Goal: Task Accomplishment & Management: Use online tool/utility

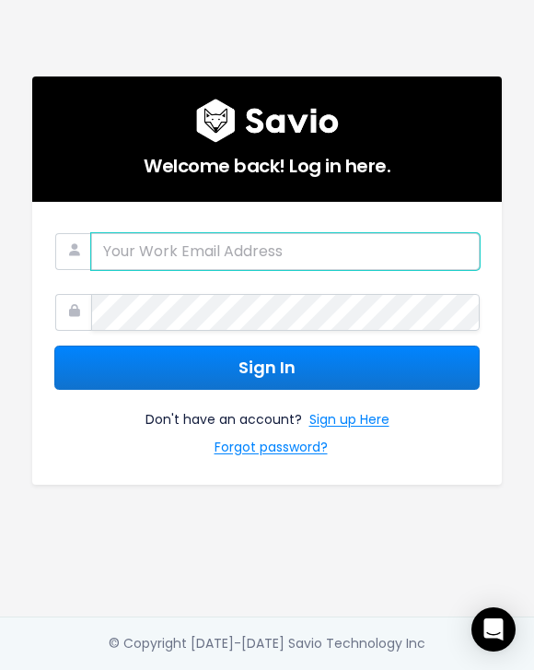
type input "[EMAIL_ADDRESS][DOMAIN_NAME]"
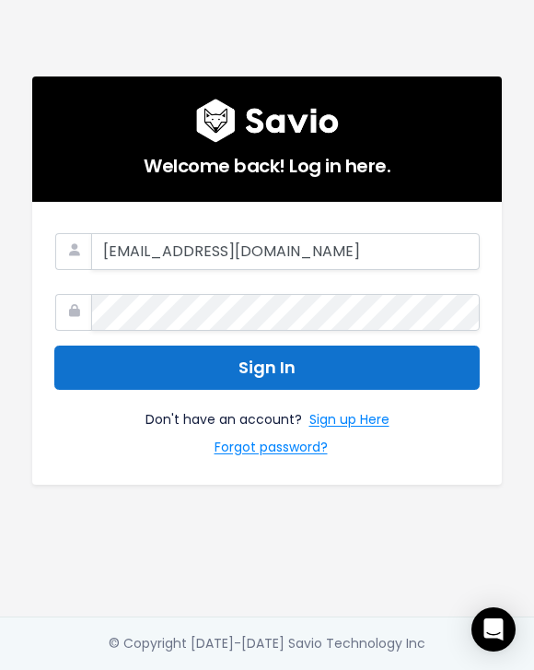
click at [242, 359] on button "Sign In" at bounding box center [267, 367] width 426 height 45
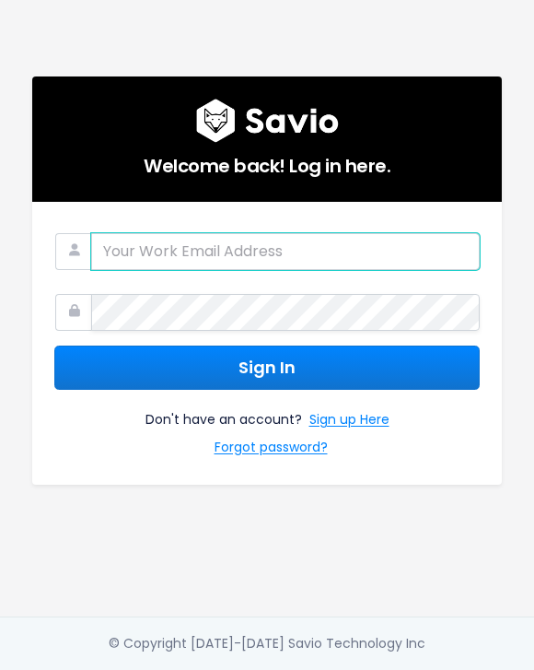
type input "[EMAIL_ADDRESS][DOMAIN_NAME]"
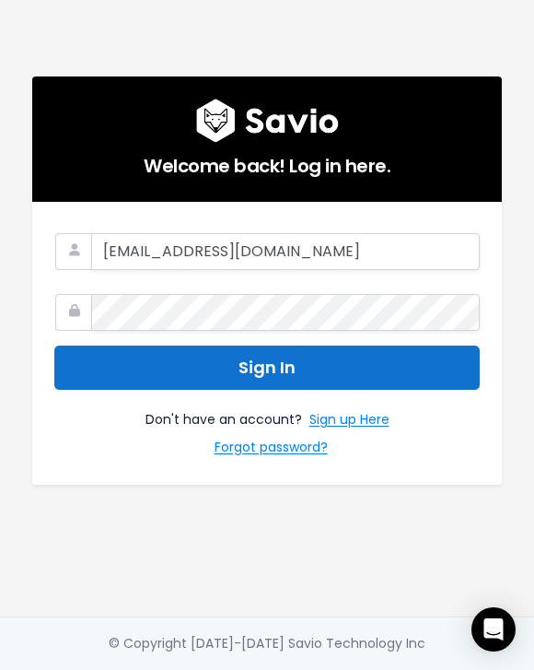
click at [298, 373] on button "Sign In" at bounding box center [267, 367] width 426 height 45
